Goal: Task Accomplishment & Management: Manage account settings

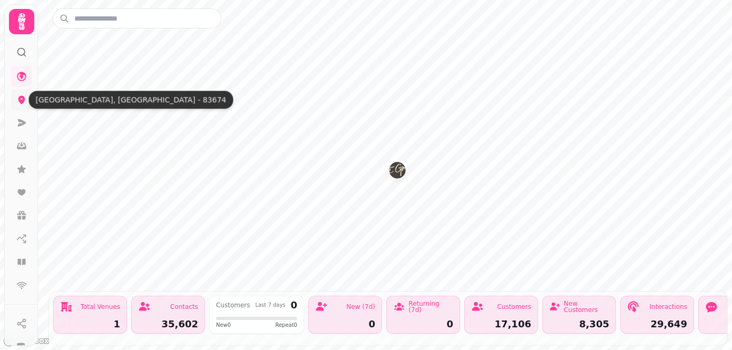
click at [21, 103] on icon at bounding box center [21, 100] width 7 height 8
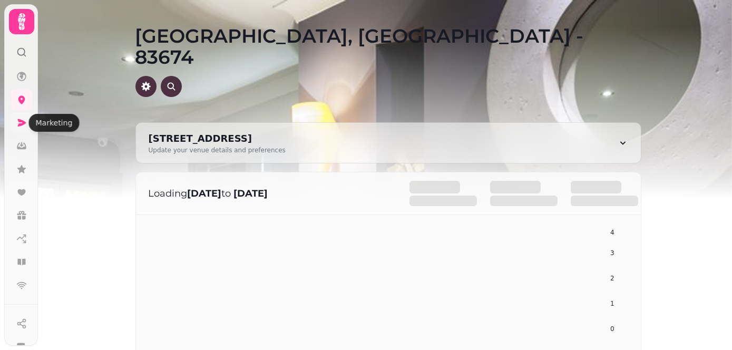
click at [19, 128] on icon at bounding box center [21, 123] width 11 height 11
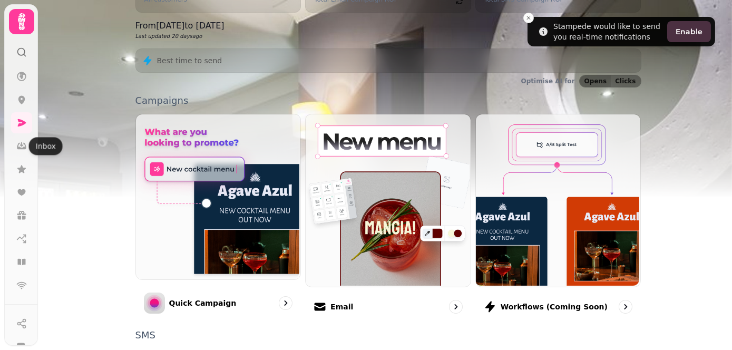
scroll to position [263, 0]
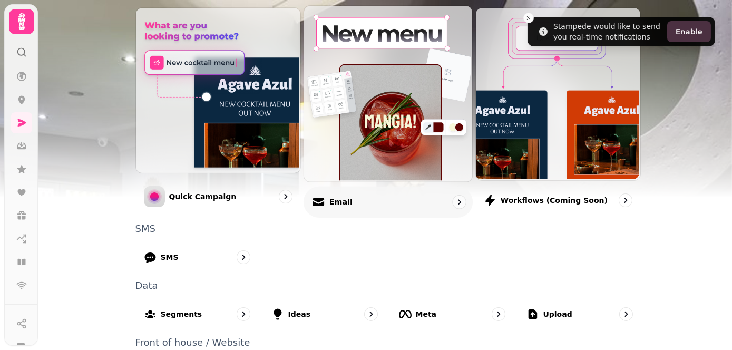
click at [356, 196] on div "Email" at bounding box center [388, 201] width 169 height 31
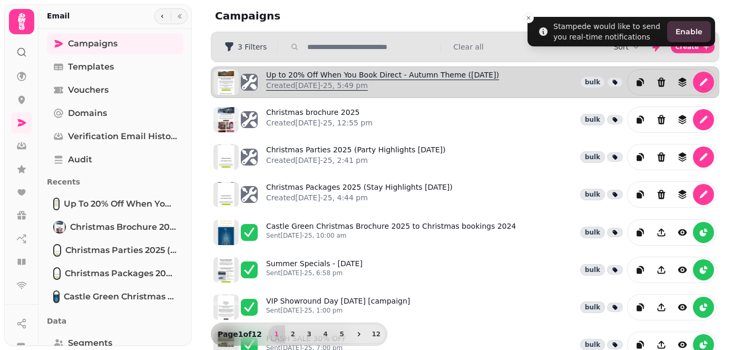
click at [348, 87] on p "Created [DATE]-25, 5:49 pm" at bounding box center [382, 85] width 233 height 11
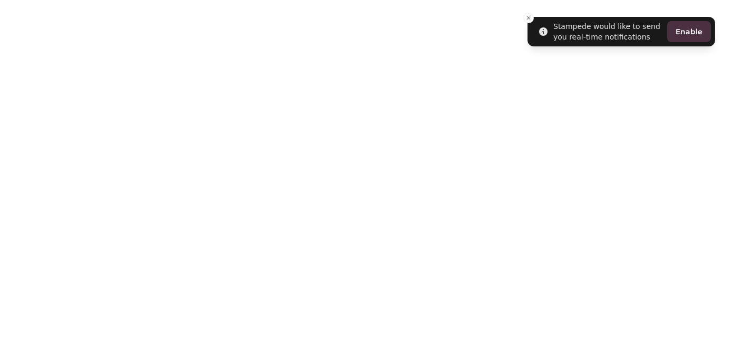
select select "**********"
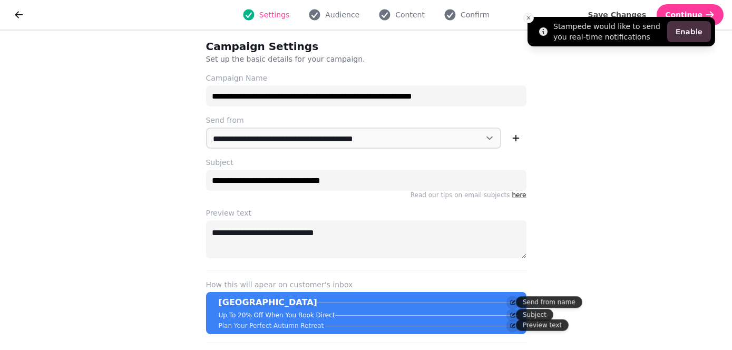
click at [526, 15] on icon "Close toast" at bounding box center [528, 18] width 6 height 6
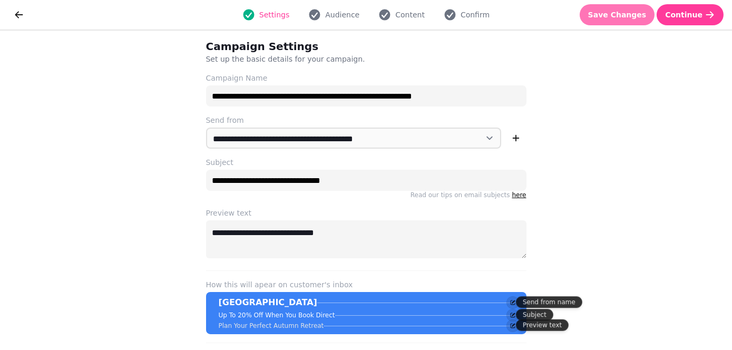
click at [621, 21] on button "Save Changes" at bounding box center [617, 14] width 75 height 21
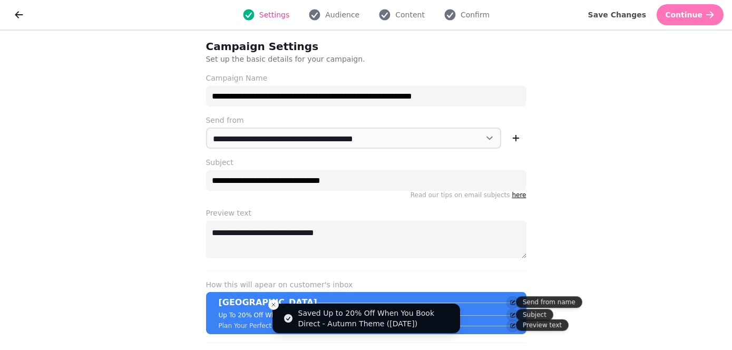
click at [692, 19] on button "Continue" at bounding box center [690, 14] width 67 height 21
select select "**********"
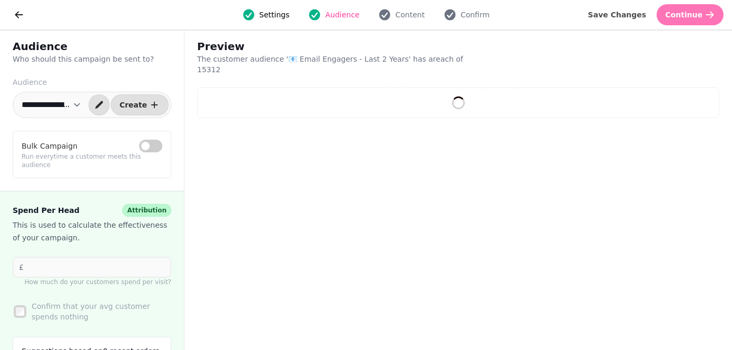
click at [686, 17] on span "Continue" at bounding box center [683, 14] width 37 height 7
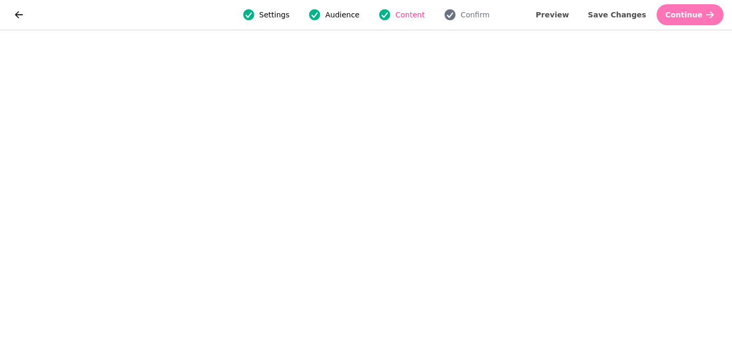
click at [693, 16] on span "Continue" at bounding box center [683, 14] width 37 height 7
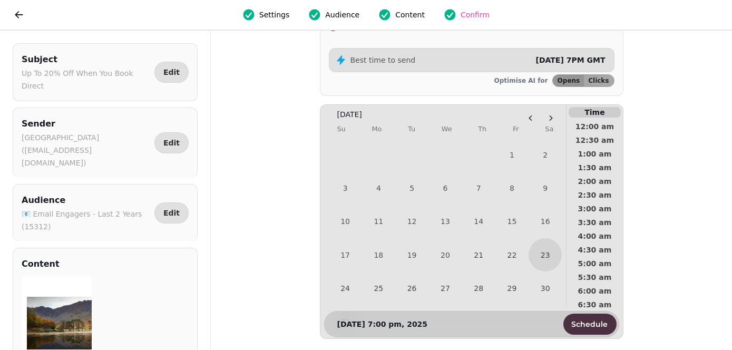
scroll to position [149, 0]
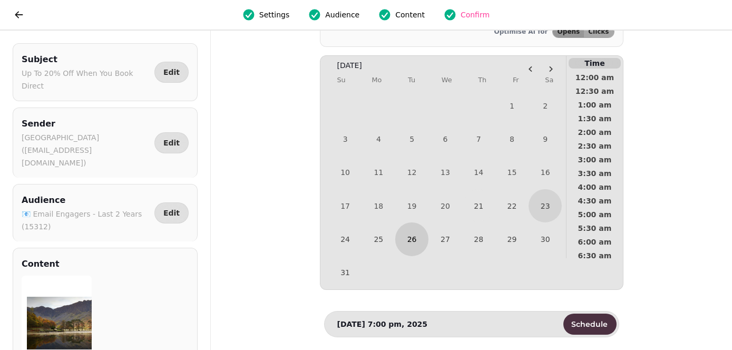
click at [415, 241] on button "26" at bounding box center [411, 238] width 33 height 33
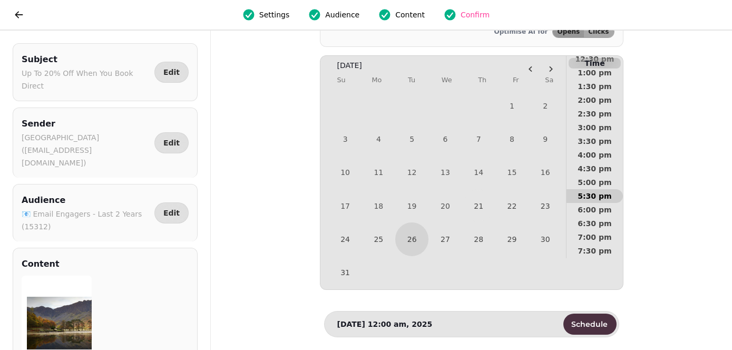
scroll to position [369, 0]
click at [599, 151] on span "4:00 pm" at bounding box center [594, 154] width 39 height 7
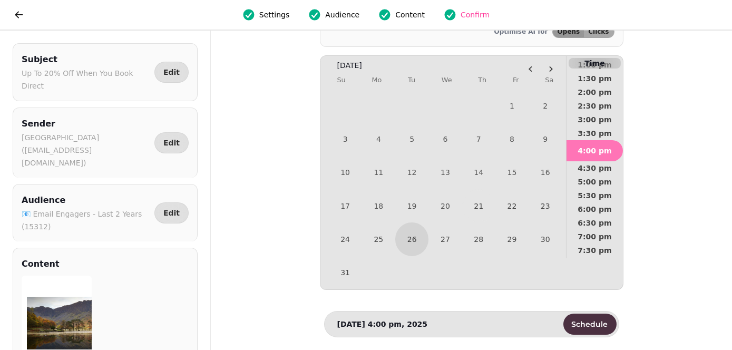
scroll to position [361, 0]
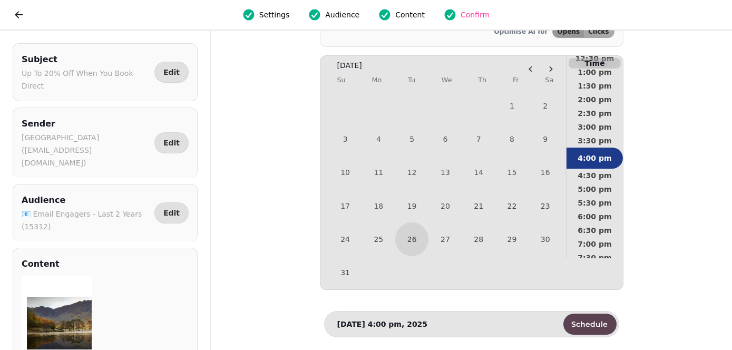
click at [595, 323] on span "Schedule" at bounding box center [590, 323] width 36 height 7
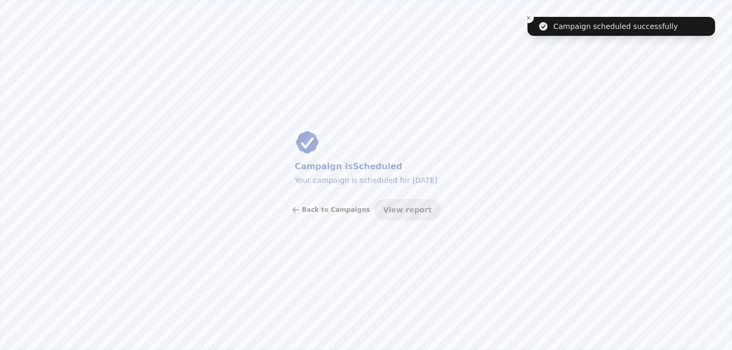
click at [321, 212] on span "Back to Campaigns" at bounding box center [336, 210] width 68 height 6
